Goal: Find specific page/section: Find specific page/section

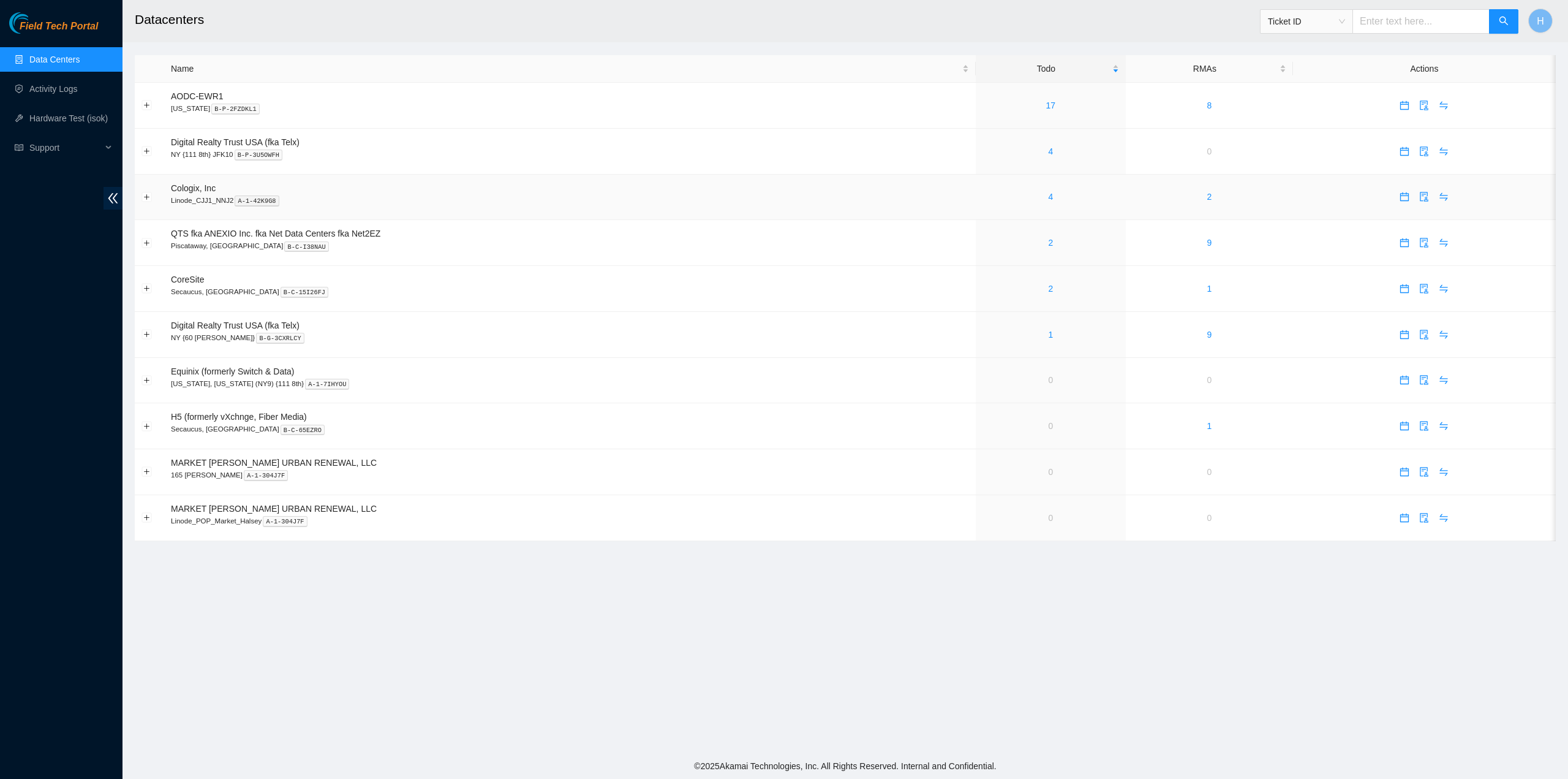
click at [1063, 199] on div "4" at bounding box center [1051, 197] width 136 height 13
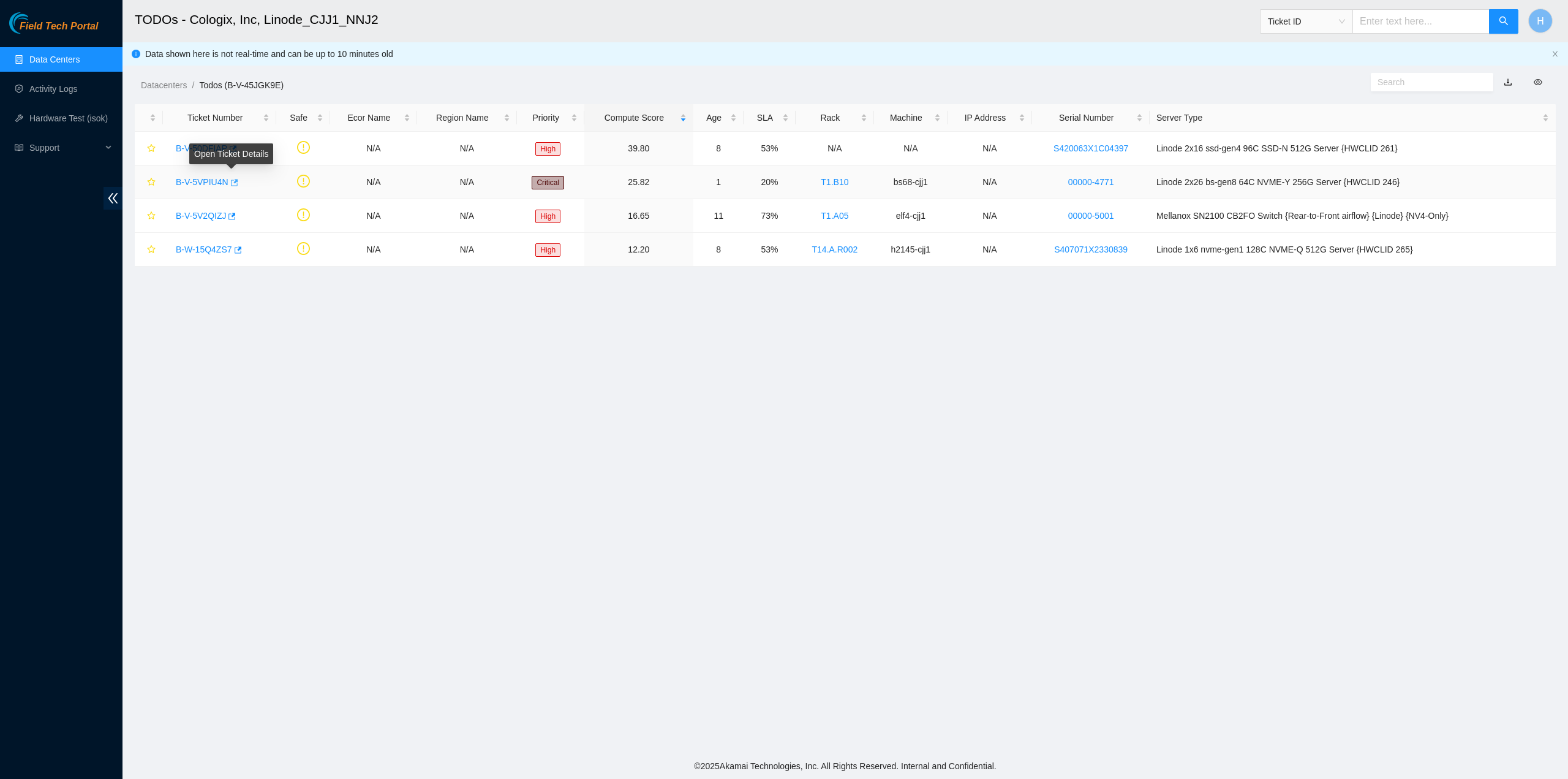
click at [235, 182] on icon "button" at bounding box center [234, 182] width 9 height 9
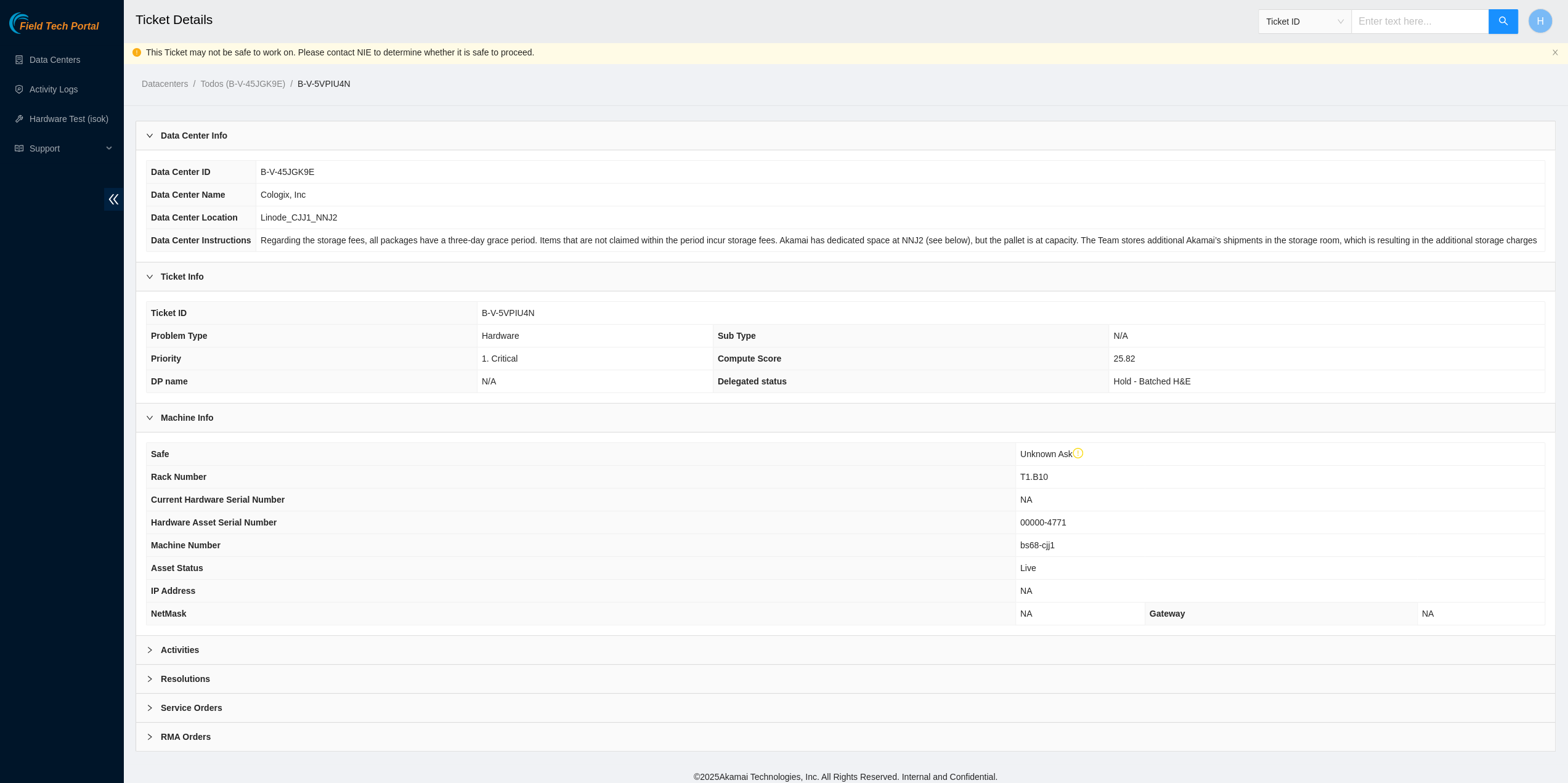
click at [595, 641] on div "Activities" at bounding box center [845, 650] width 1419 height 28
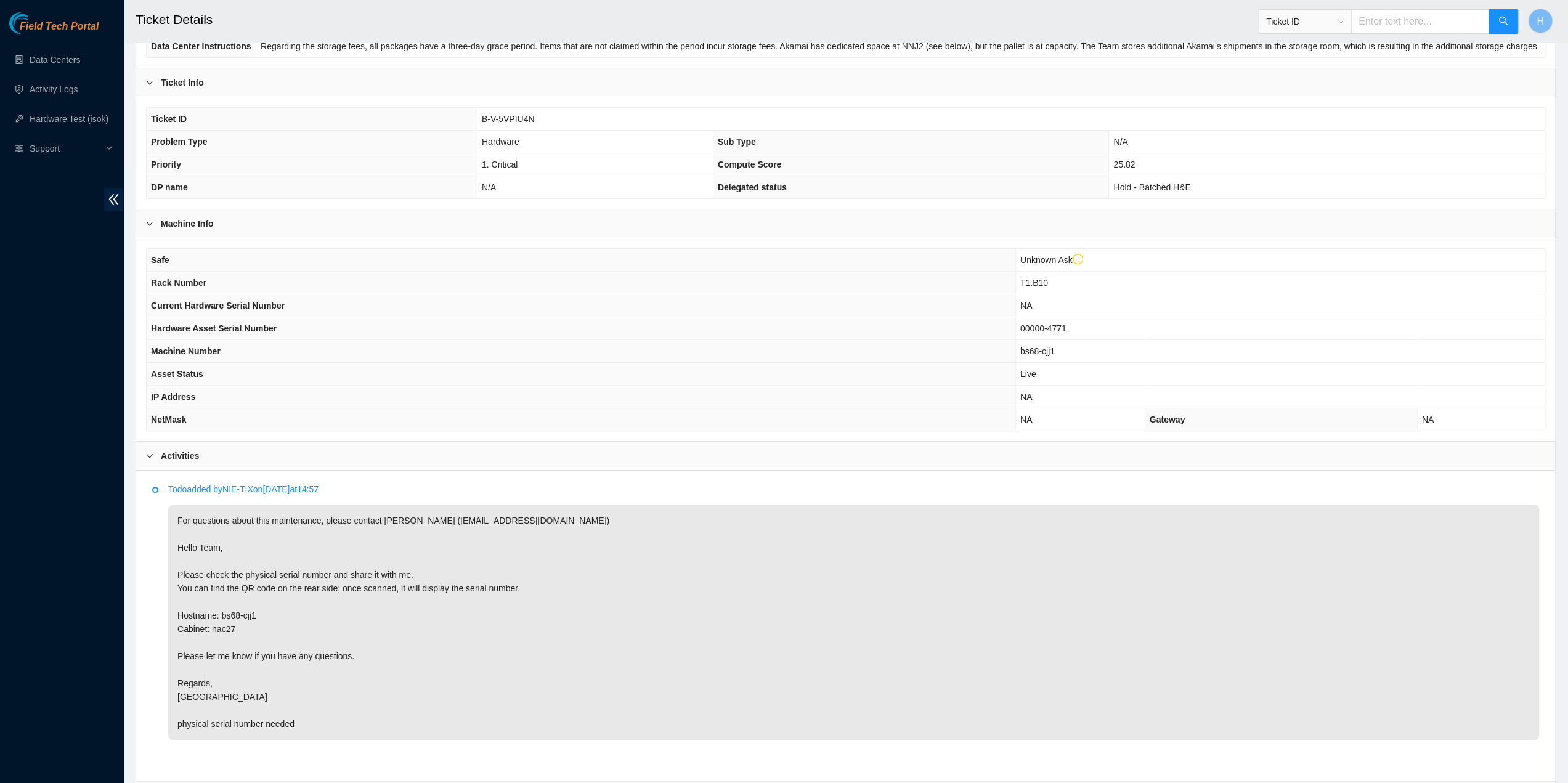
scroll to position [310, 0]
